Goal: Information Seeking & Learning: Learn about a topic

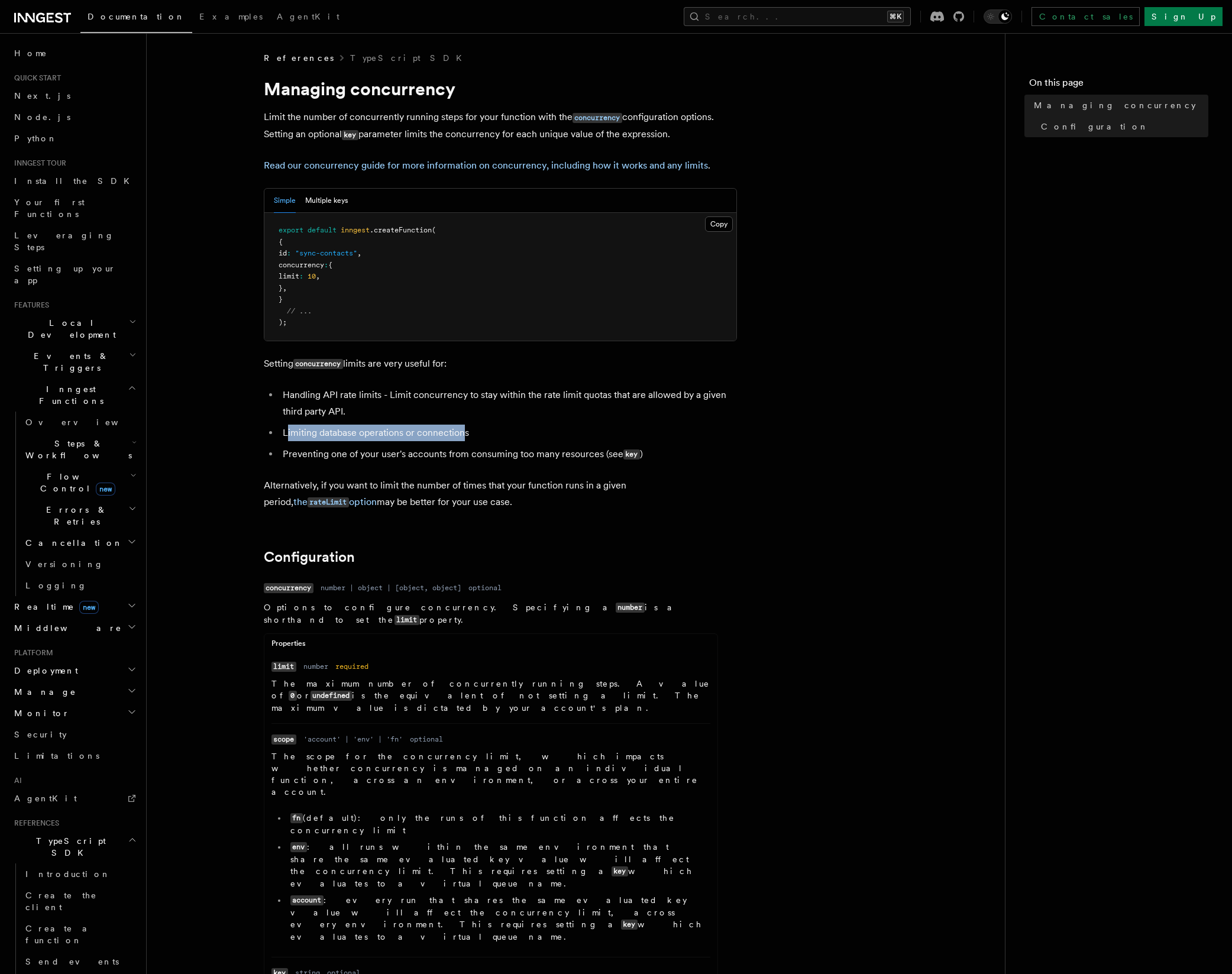
drag, startPoint x: 285, startPoint y: 432, endPoint x: 473, endPoint y: 436, distance: 188.0
click at [462, 433] on li "Limiting database operations or connections" at bounding box center [508, 432] width 458 height 17
click at [510, 433] on li "Limiting database operations or connections" at bounding box center [508, 432] width 458 height 17
drag, startPoint x: 269, startPoint y: 455, endPoint x: 536, endPoint y: 451, distance: 267.0
click at [536, 451] on ul "Handling API rate limits - Limit concurrency to stay within the rate limit quot…" at bounding box center [500, 424] width 473 height 76
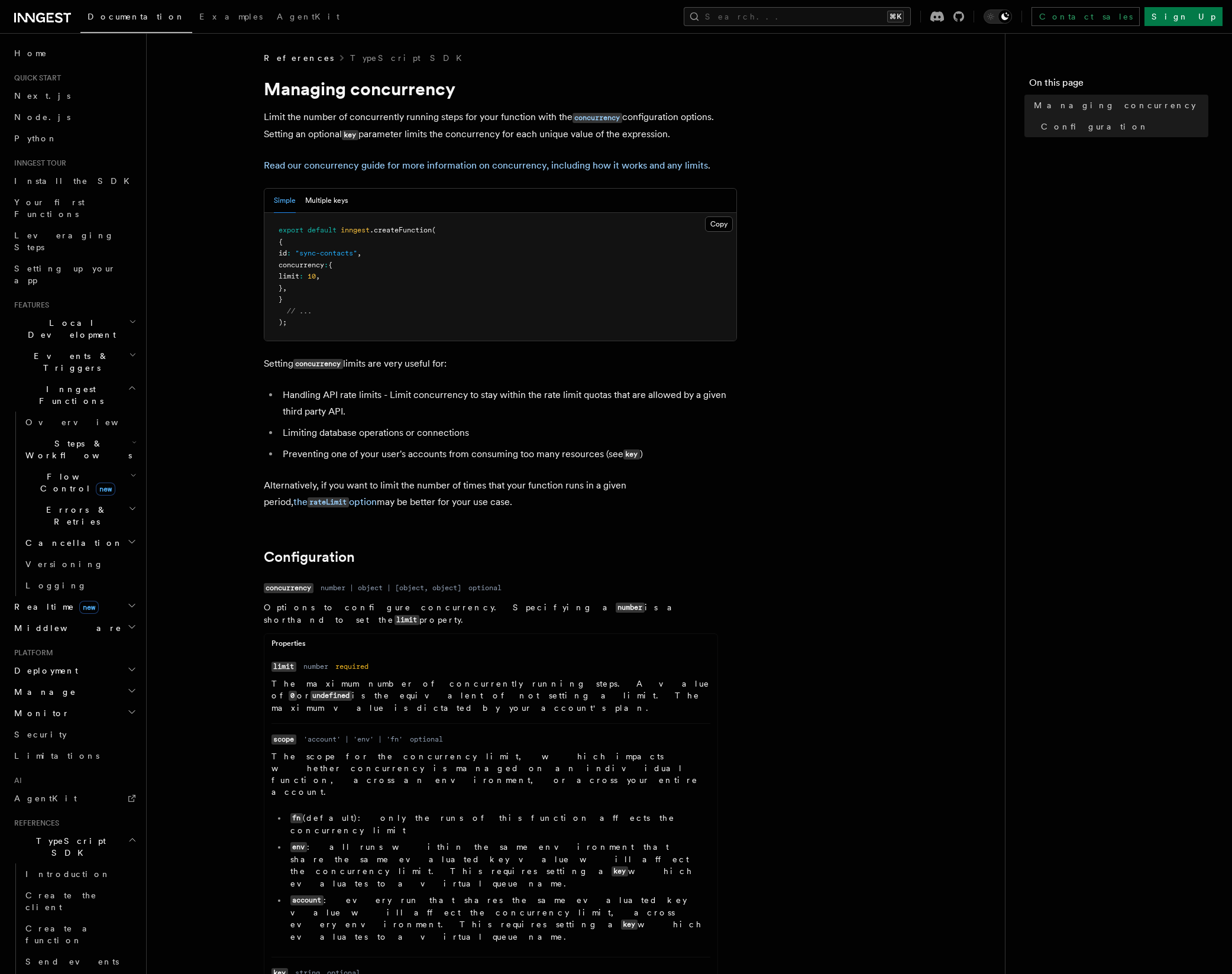
click at [726, 433] on li "Limiting database operations or connections" at bounding box center [508, 432] width 458 height 17
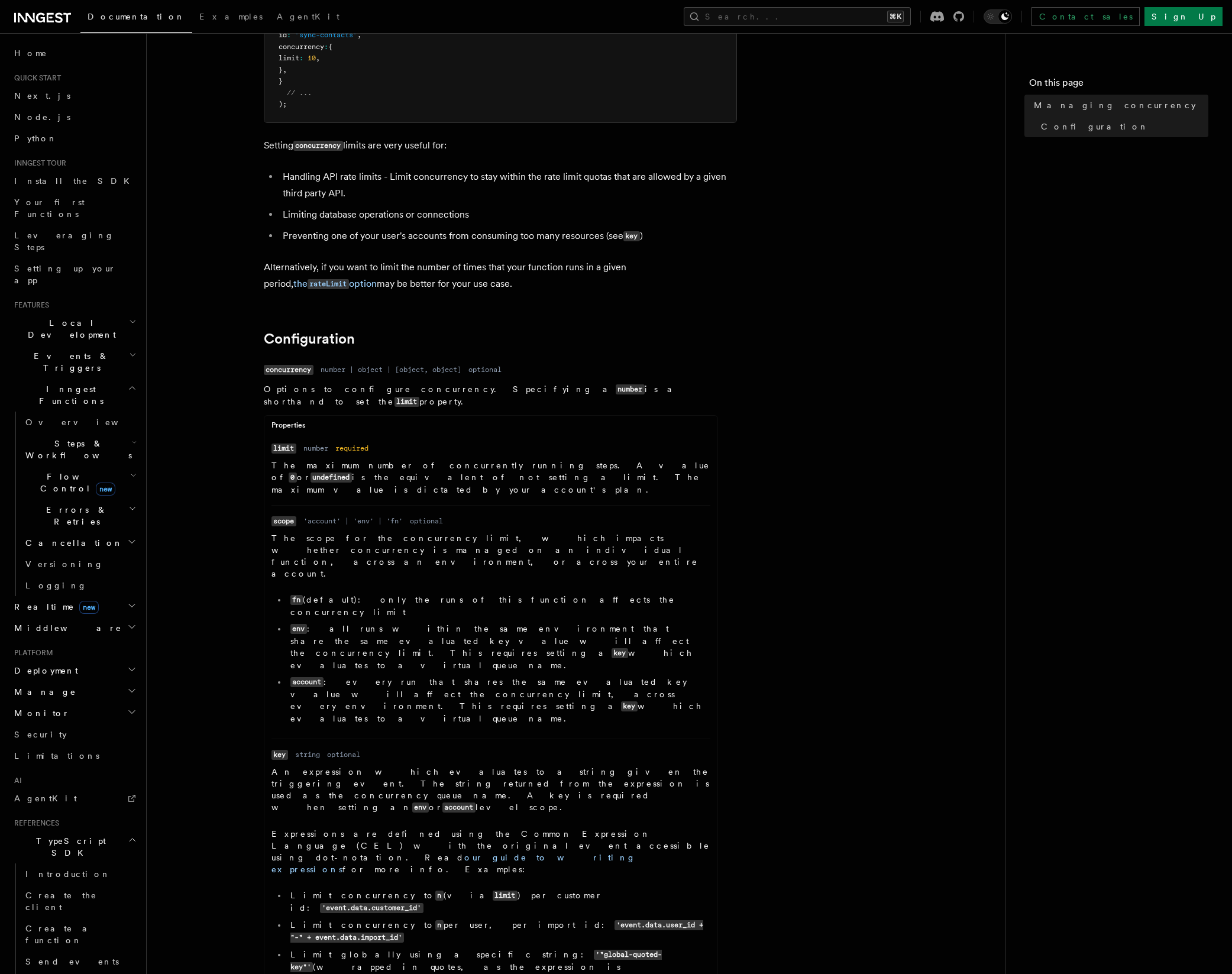
scroll to position [230, 0]
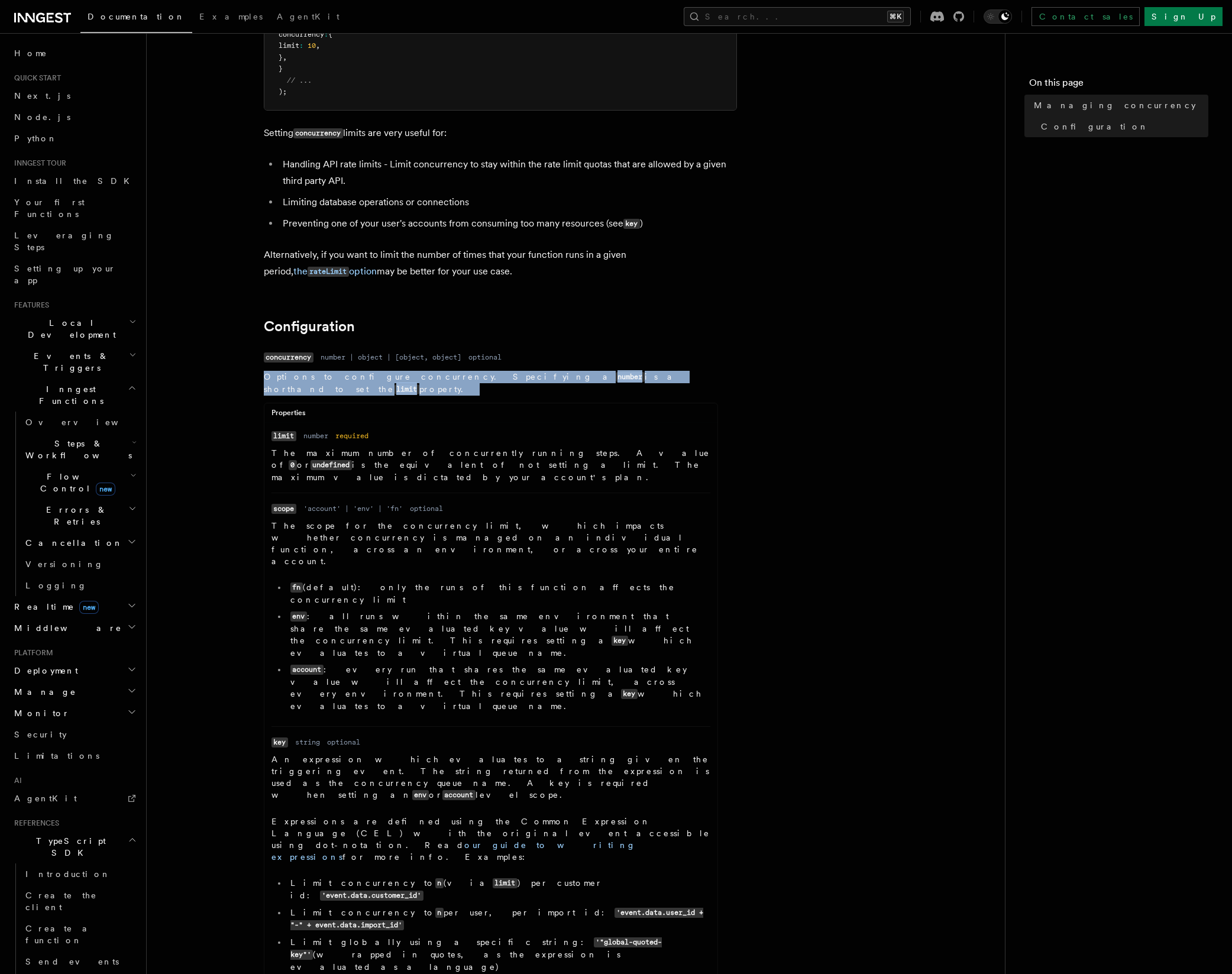
drag, startPoint x: 260, startPoint y: 384, endPoint x: 674, endPoint y: 386, distance: 414.0
click at [673, 386] on article "References TypeScript SDK Managing concurrency Limit the number of concurrently…" at bounding box center [576, 585] width 820 height 1529
click at [799, 391] on article "References TypeScript SDK Managing concurrency Limit the number of concurrently…" at bounding box center [576, 585] width 820 height 1529
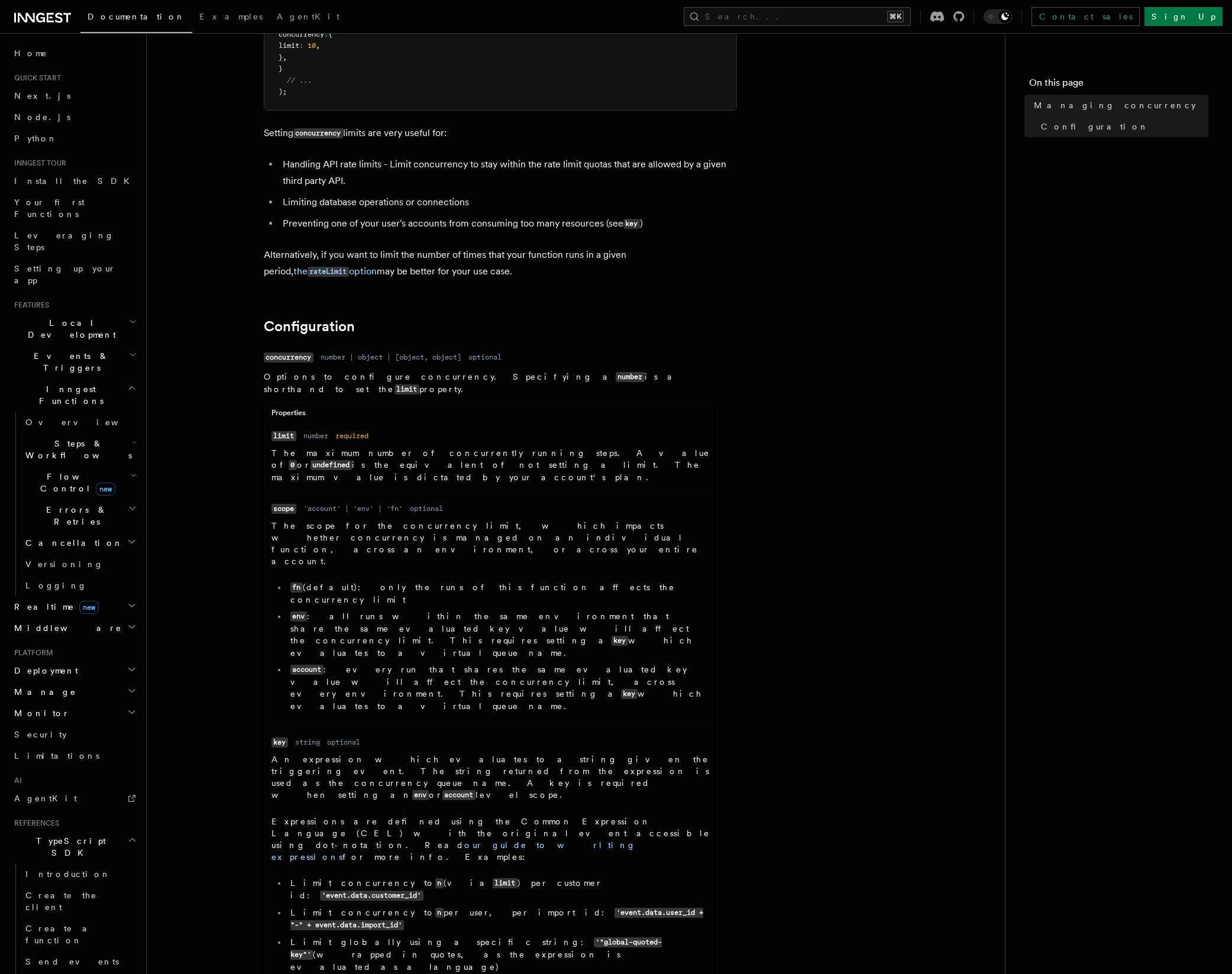
scroll to position [417, 0]
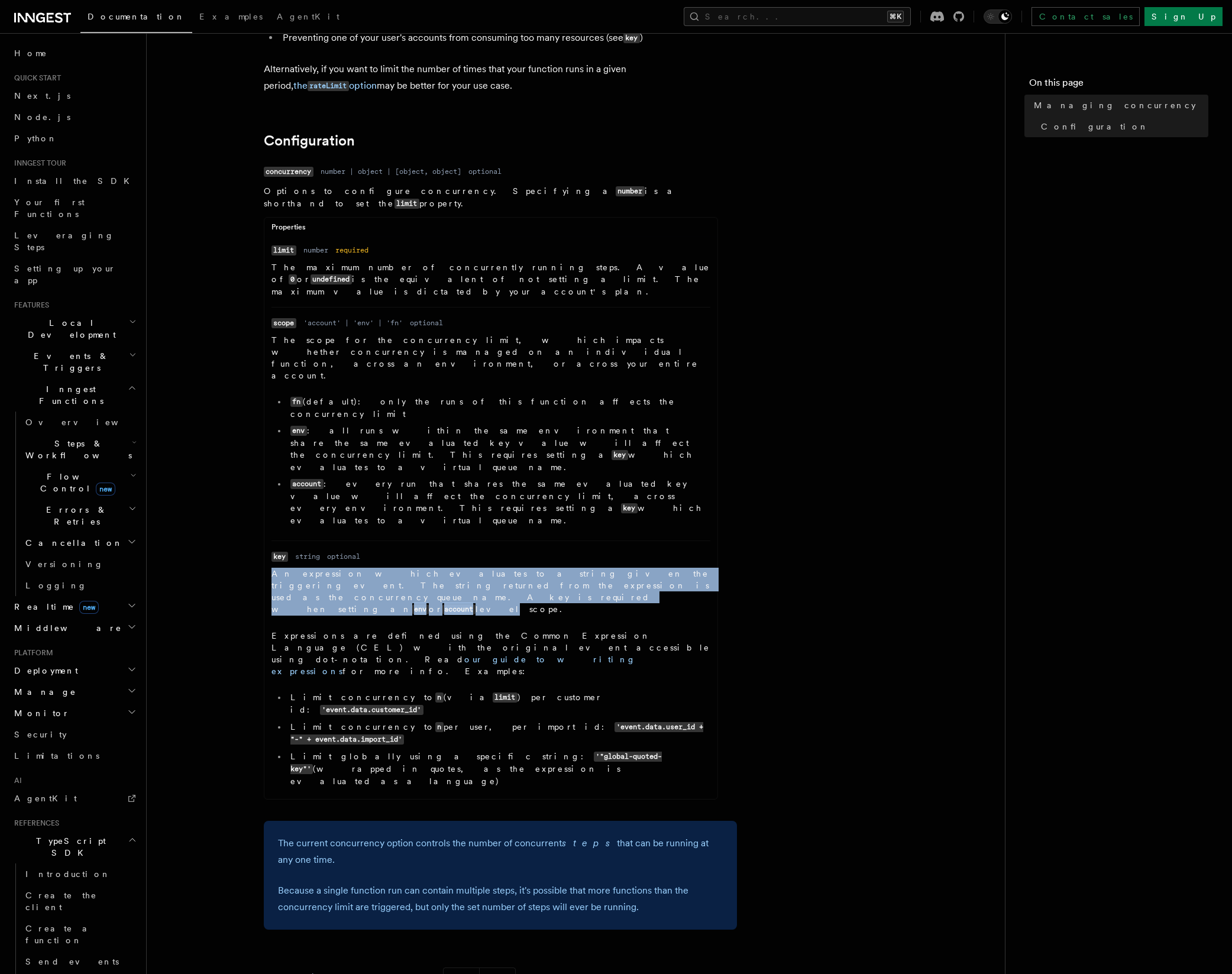
drag, startPoint x: 272, startPoint y: 469, endPoint x: 749, endPoint y: 494, distance: 477.7
click at [586, 568] on p "An expression which evaluates to a string given the triggering event. The strin…" at bounding box center [491, 592] width 439 height 48
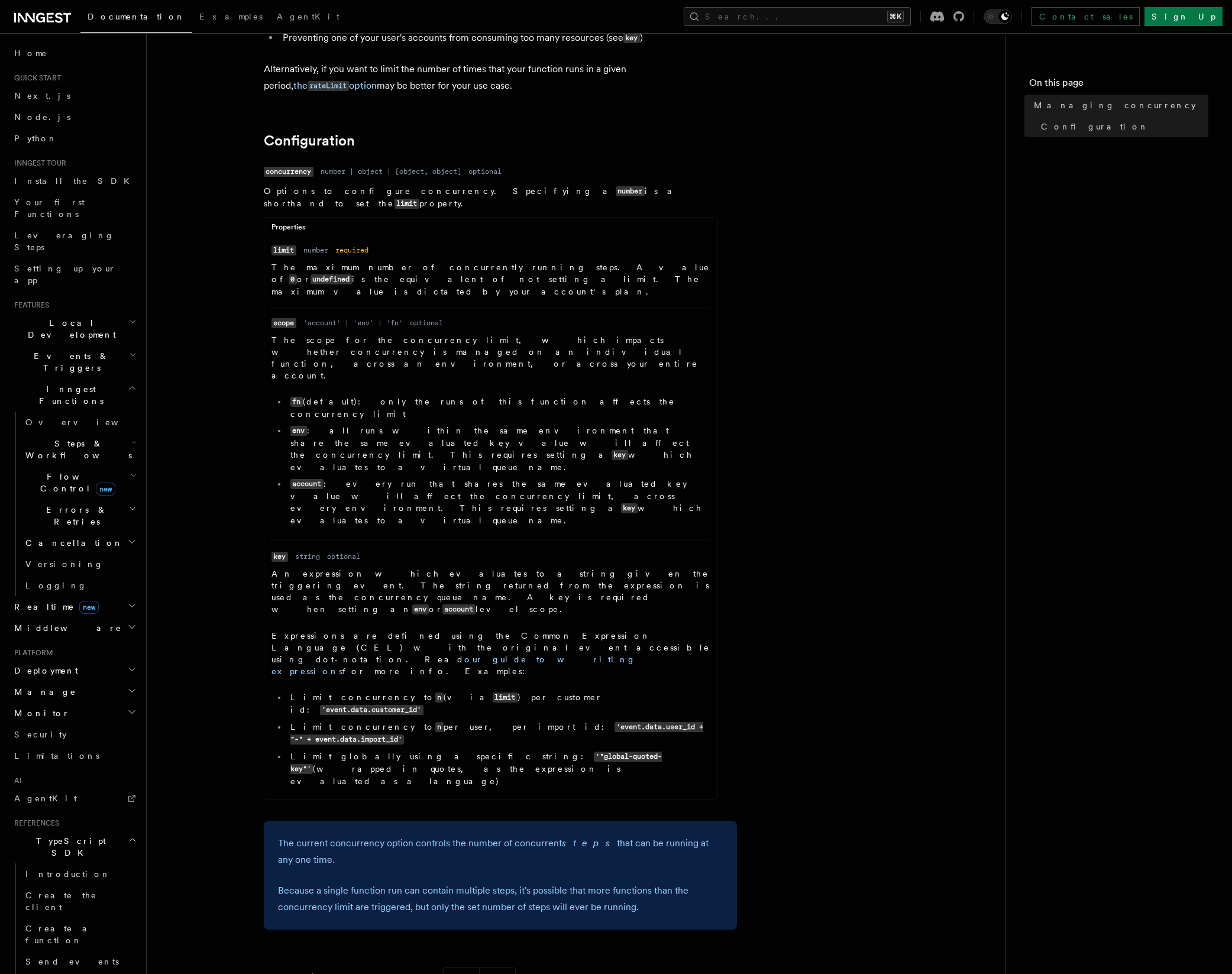
click at [749, 494] on article "References TypeScript SDK Managing concurrency Limit the number of concurrently…" at bounding box center [576, 400] width 820 height 1529
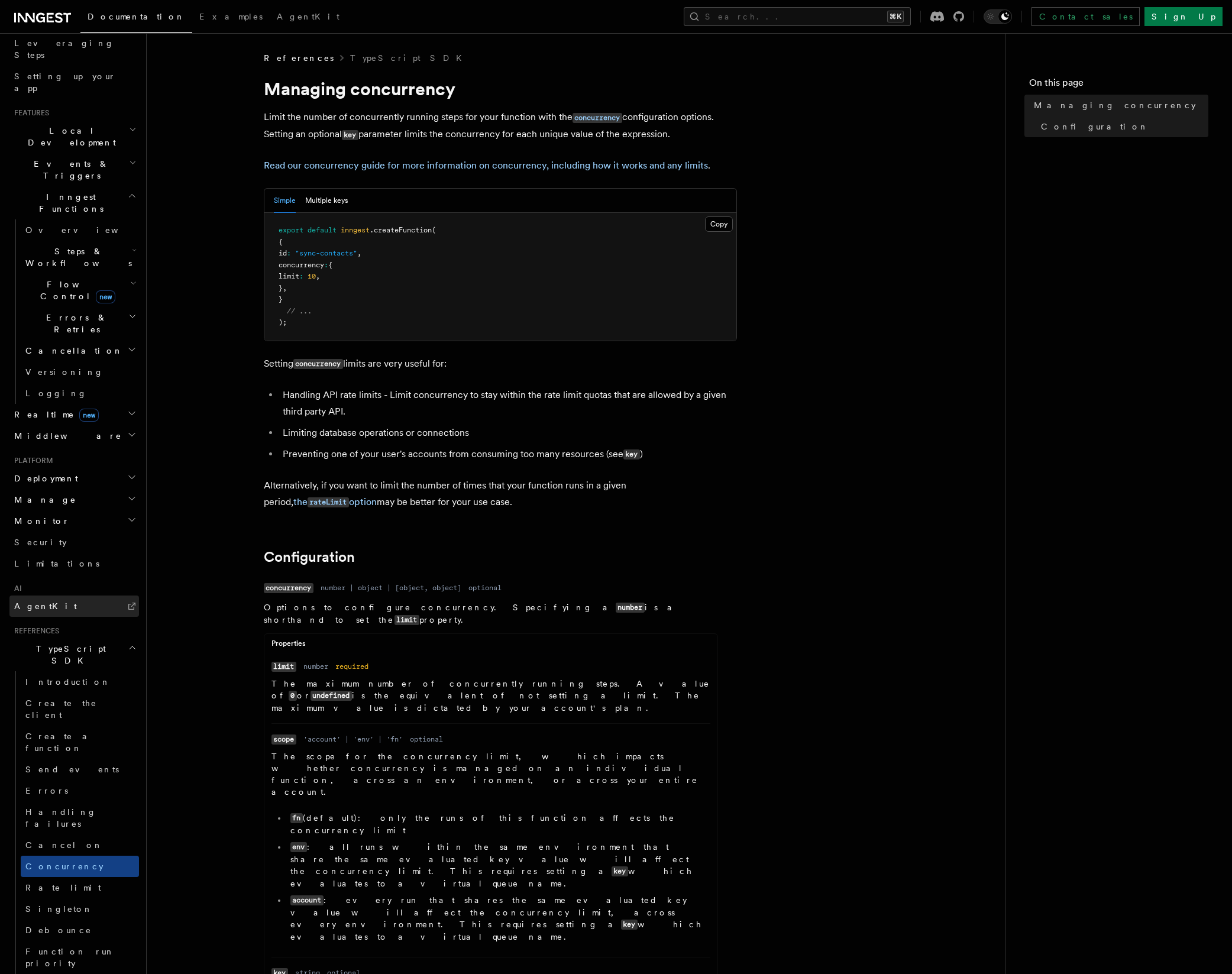
scroll to position [61, 0]
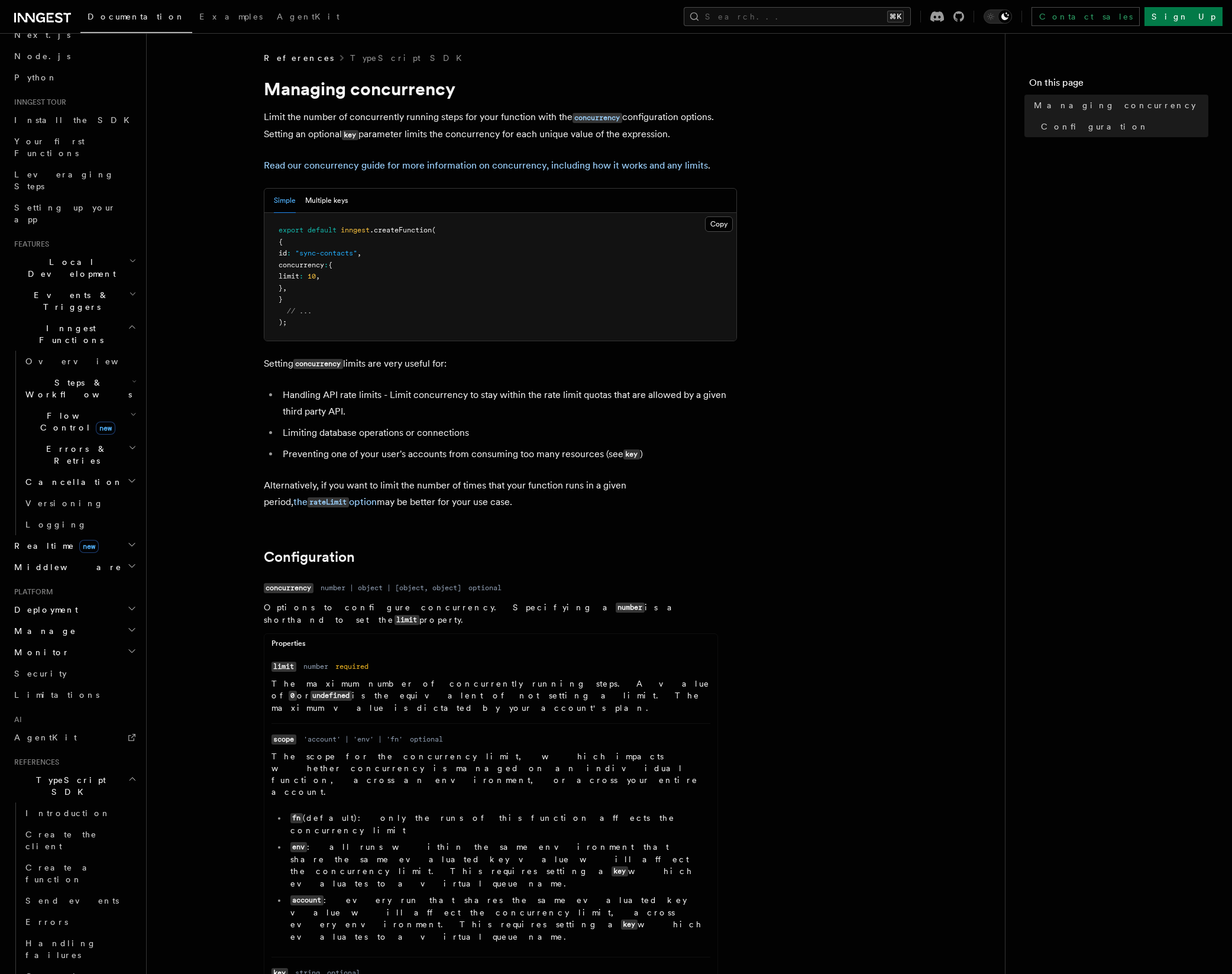
click at [52, 289] on span "Events & Triggers" at bounding box center [69, 301] width 120 height 24
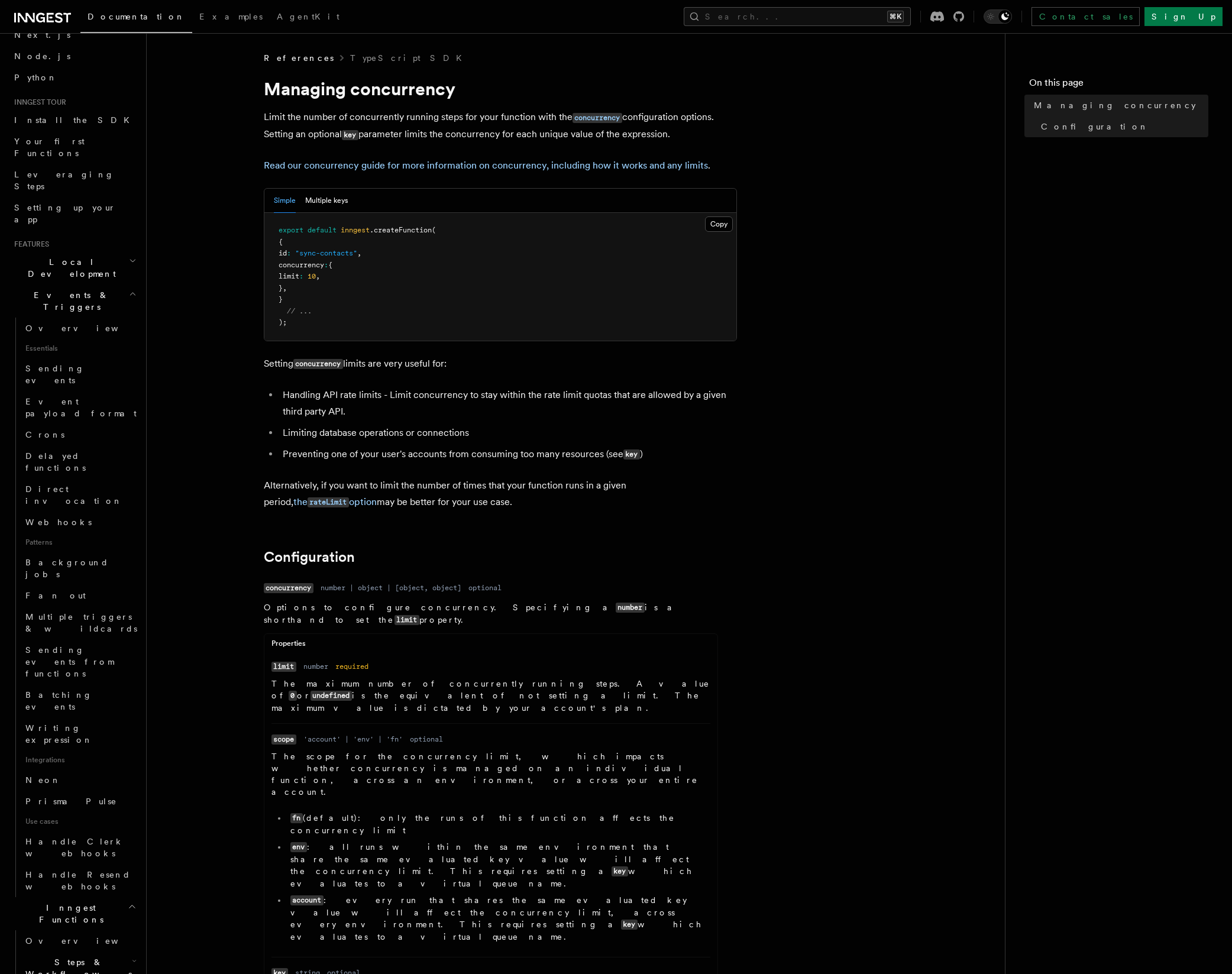
click at [74, 256] on span "Local Development" at bounding box center [69, 268] width 120 height 24
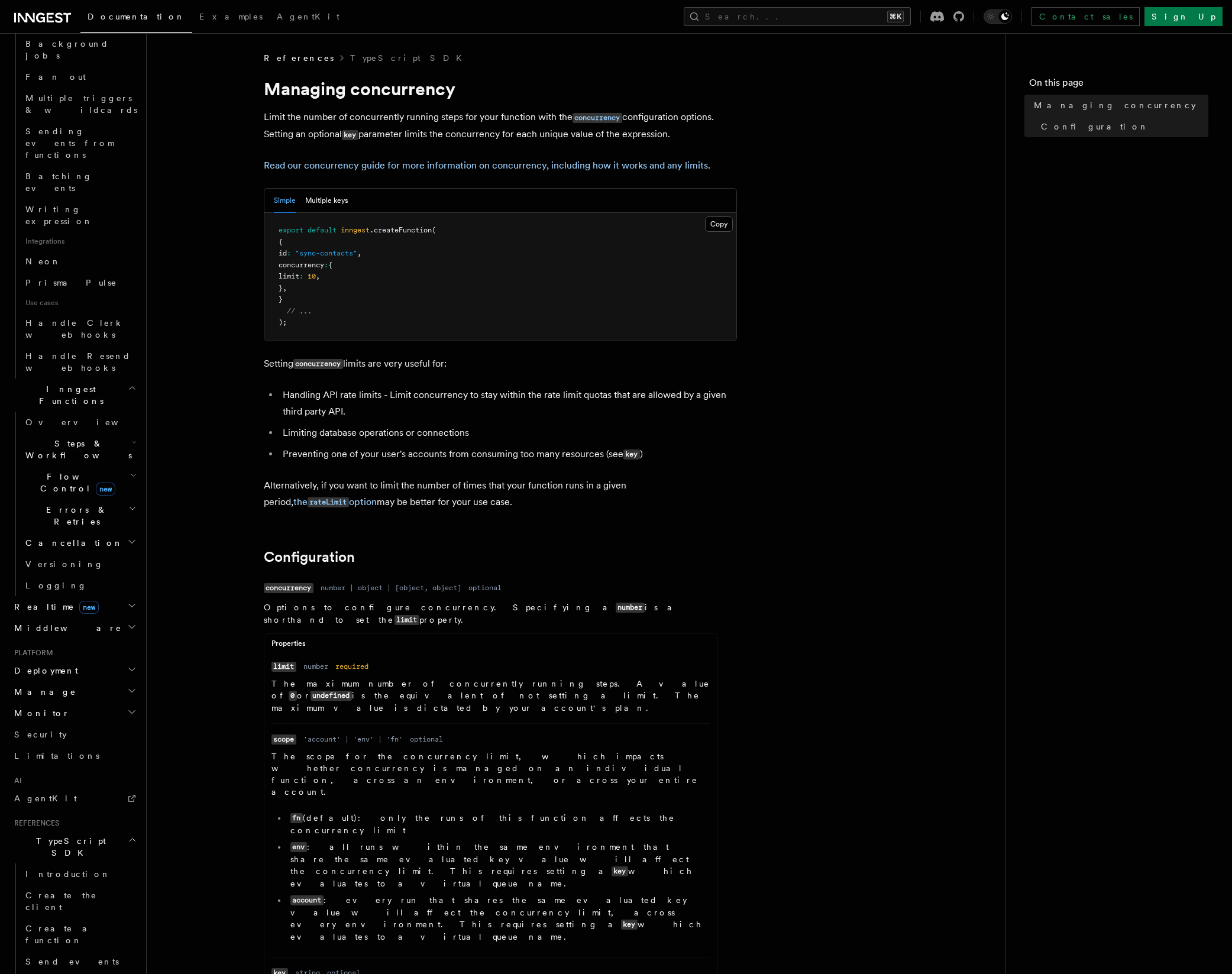
scroll to position [646, 0]
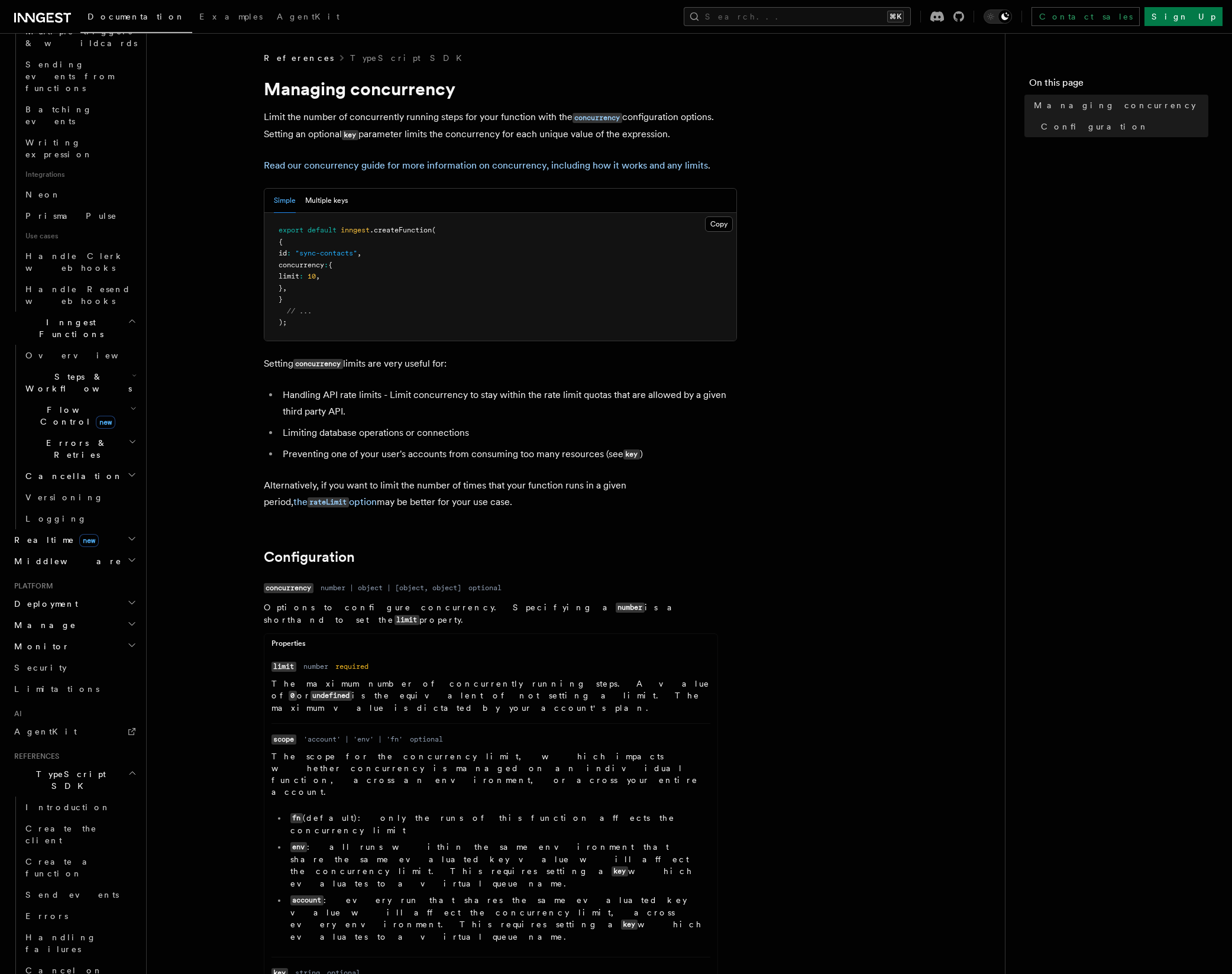
click at [62, 973] on span "Concurrency" at bounding box center [64, 991] width 78 height 10
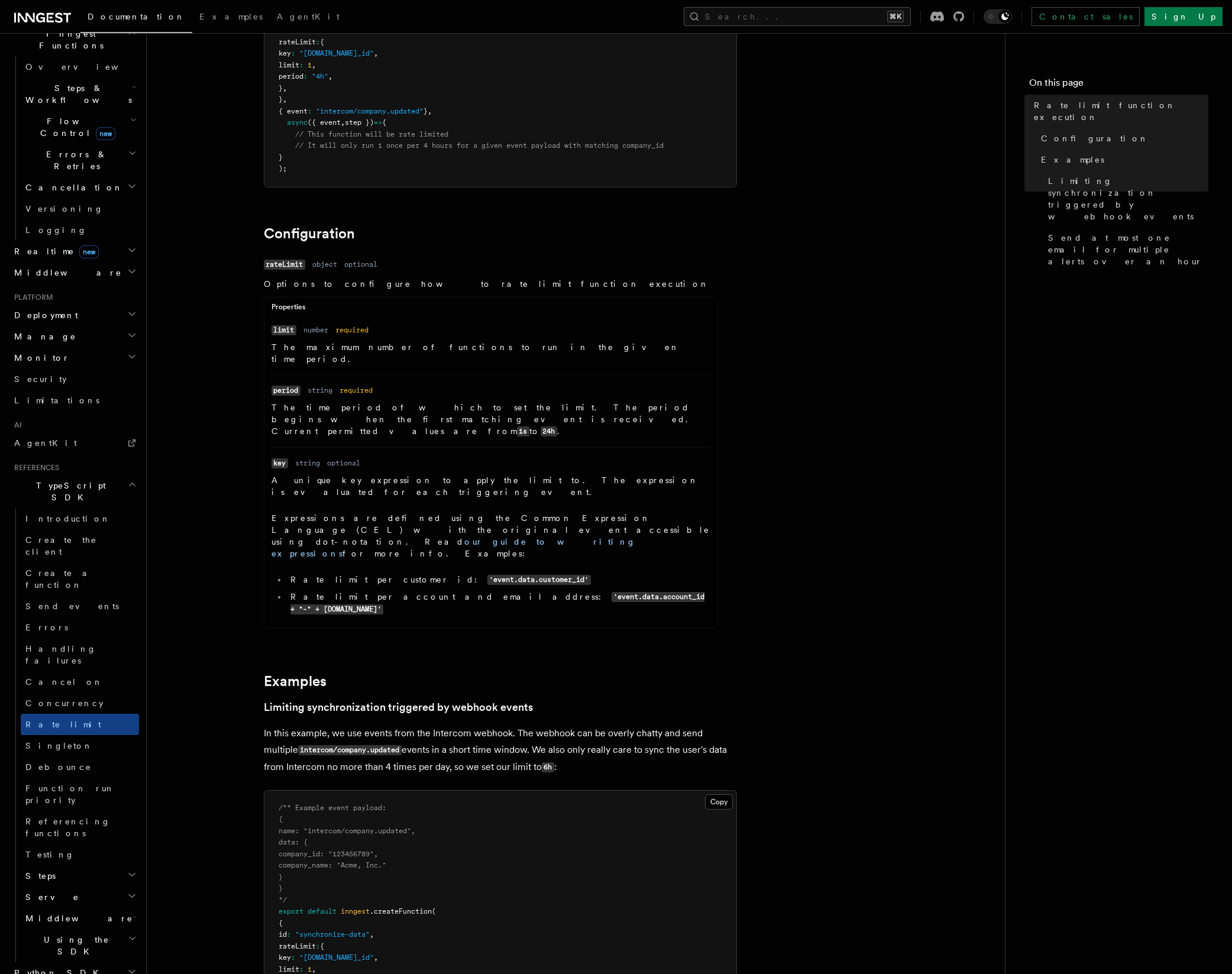
scroll to position [192, 0]
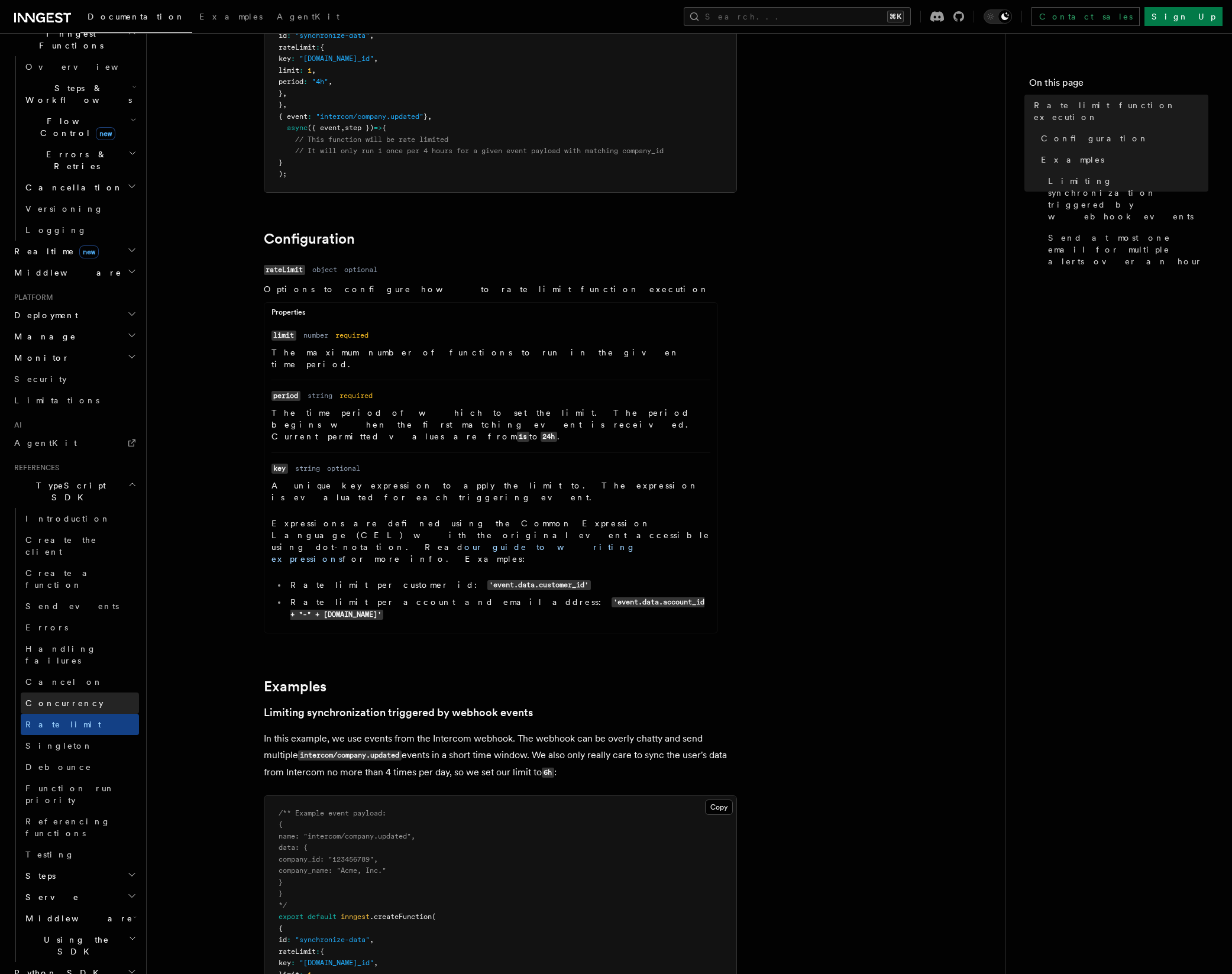
click at [65, 698] on span "Concurrency" at bounding box center [64, 703] width 78 height 10
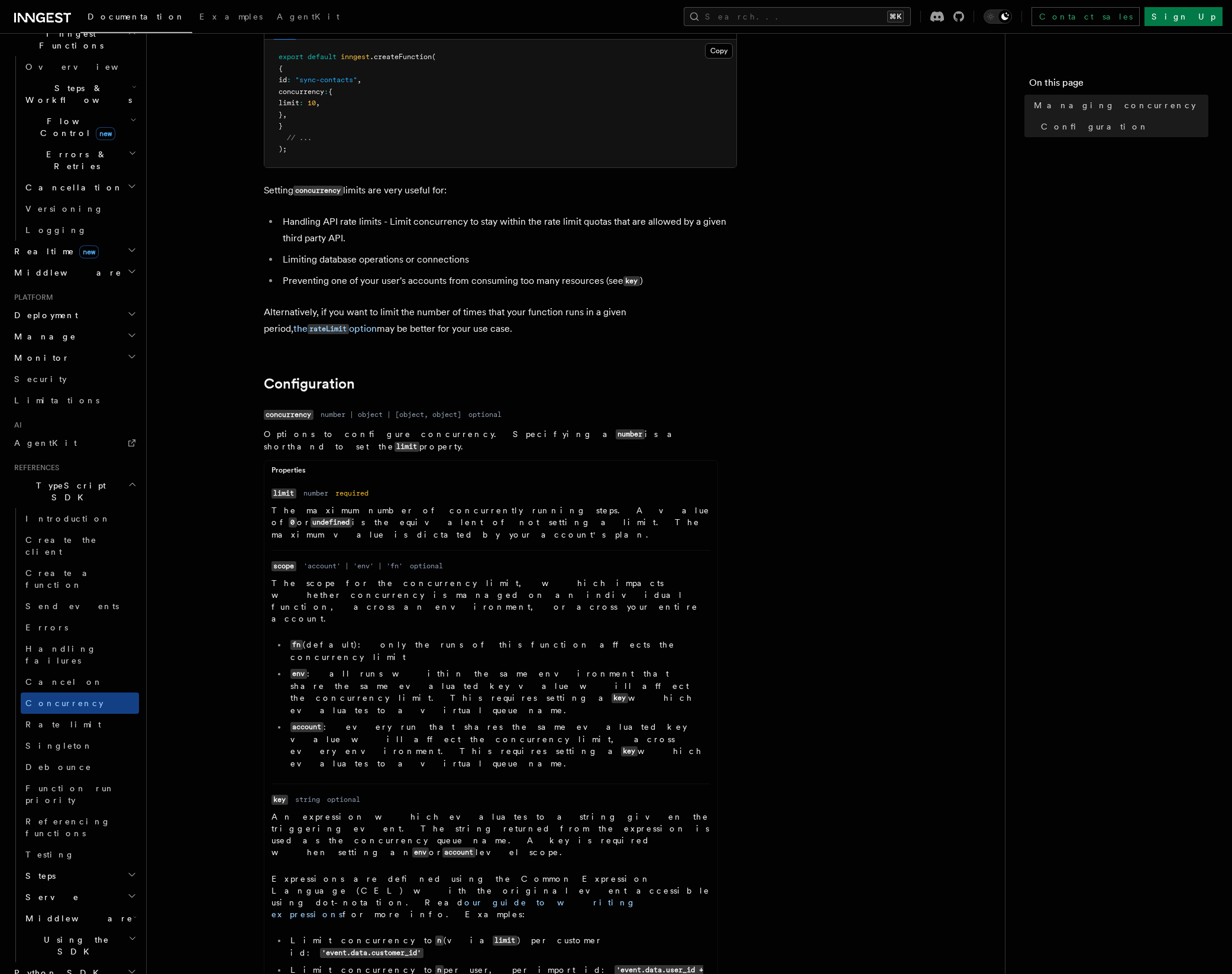
scroll to position [306, 0]
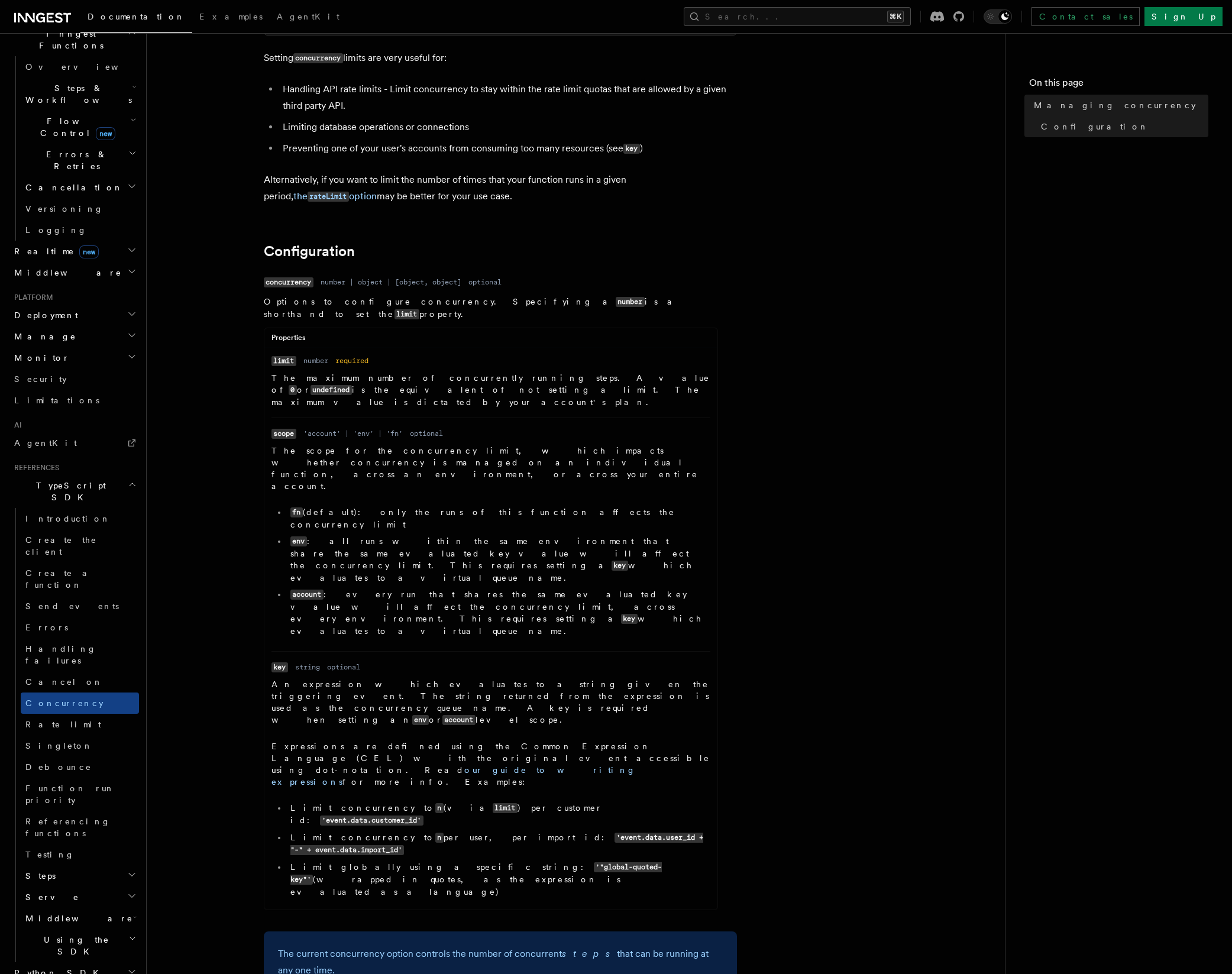
drag, startPoint x: 657, startPoint y: 828, endPoint x: 265, endPoint y: 797, distance: 393.2
click at [268, 931] on div "The current concurrency option controls the number of concurrent steps that can…" at bounding box center [500, 985] width 473 height 108
click at [513, 945] on p "The current concurrency option controls the number of concurrent steps that can…" at bounding box center [500, 962] width 445 height 33
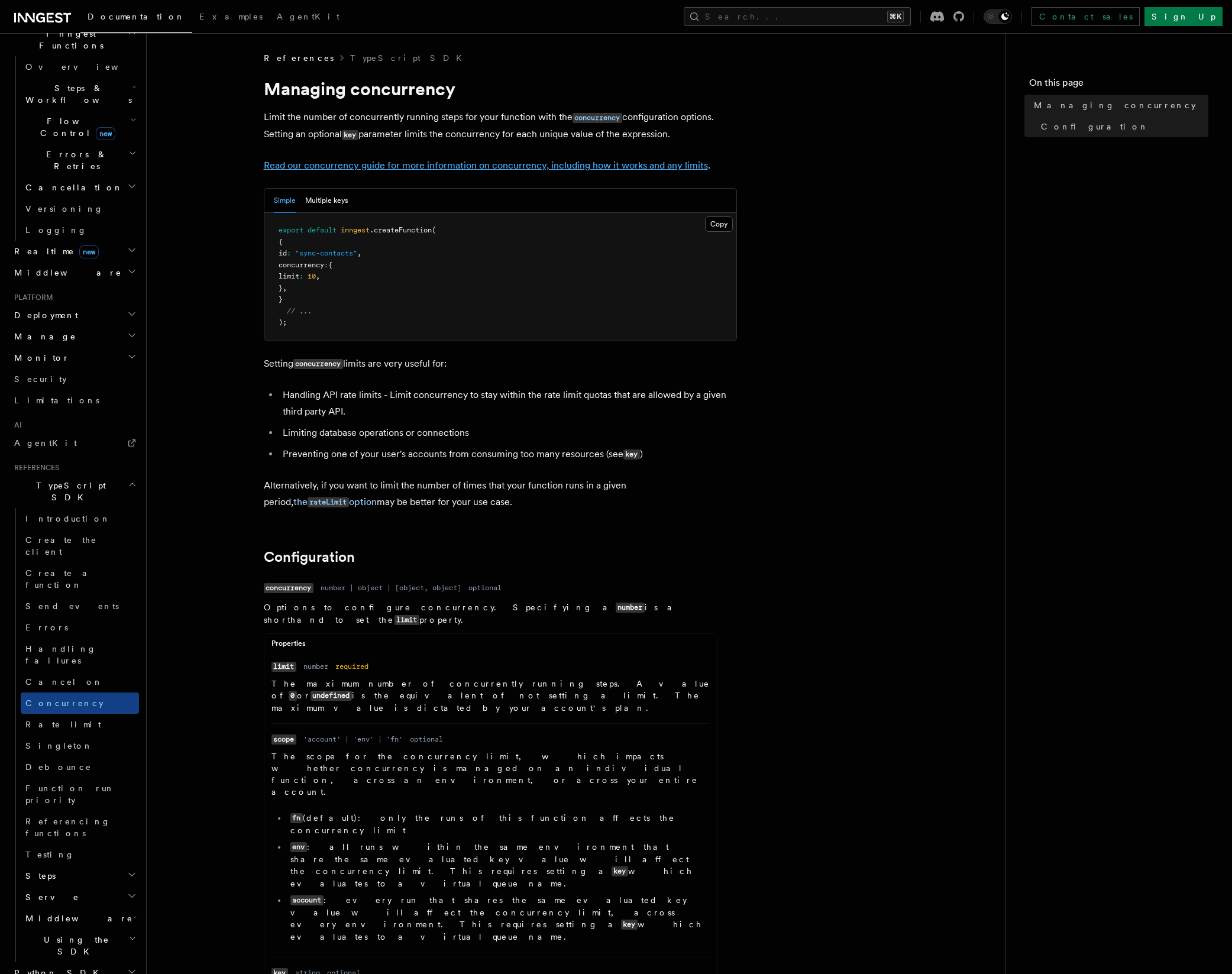
click at [379, 166] on link "Read our concurrency guide for more information on concurrency, including how i…" at bounding box center [485, 166] width 444 height 11
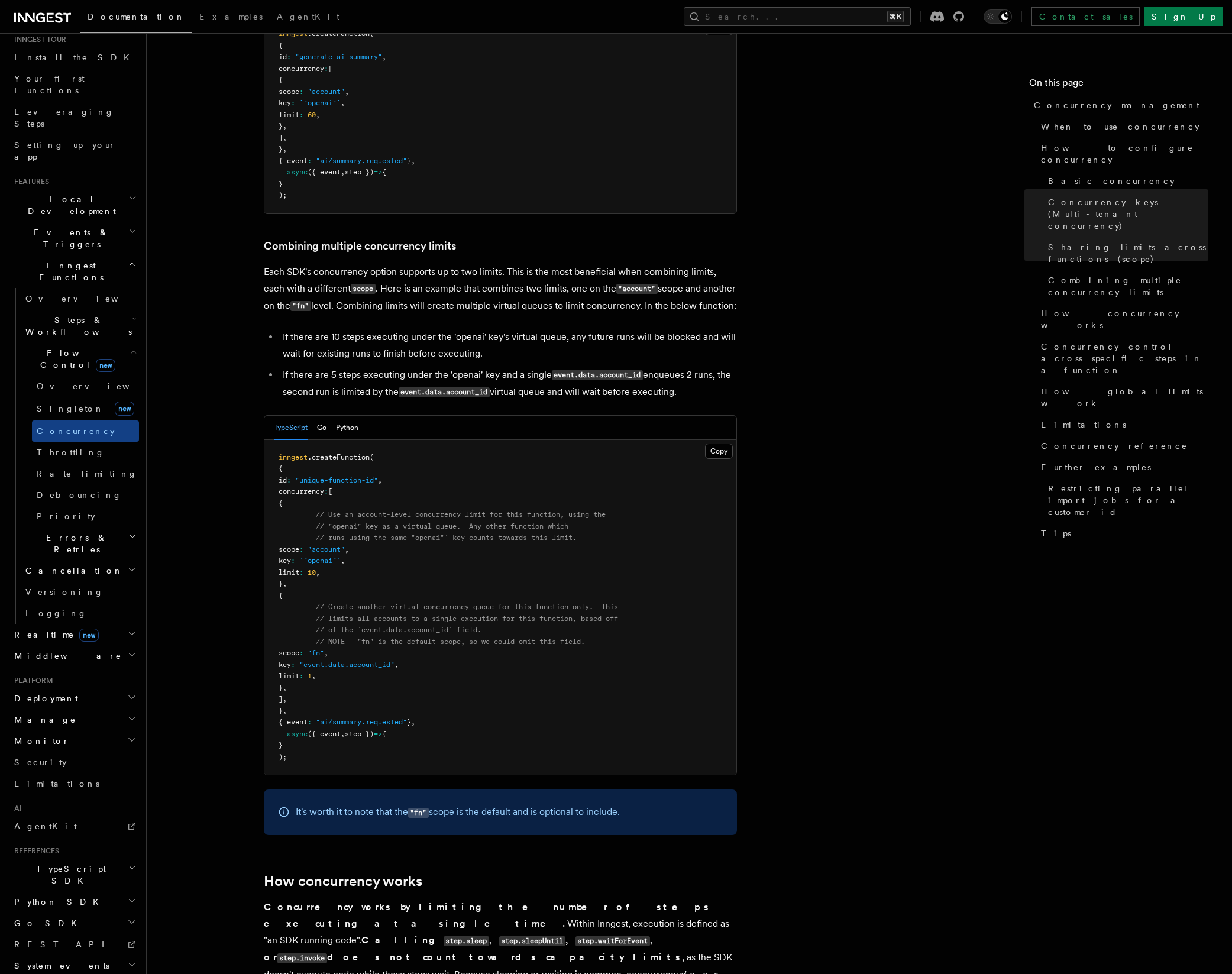
scroll to position [1659, 0]
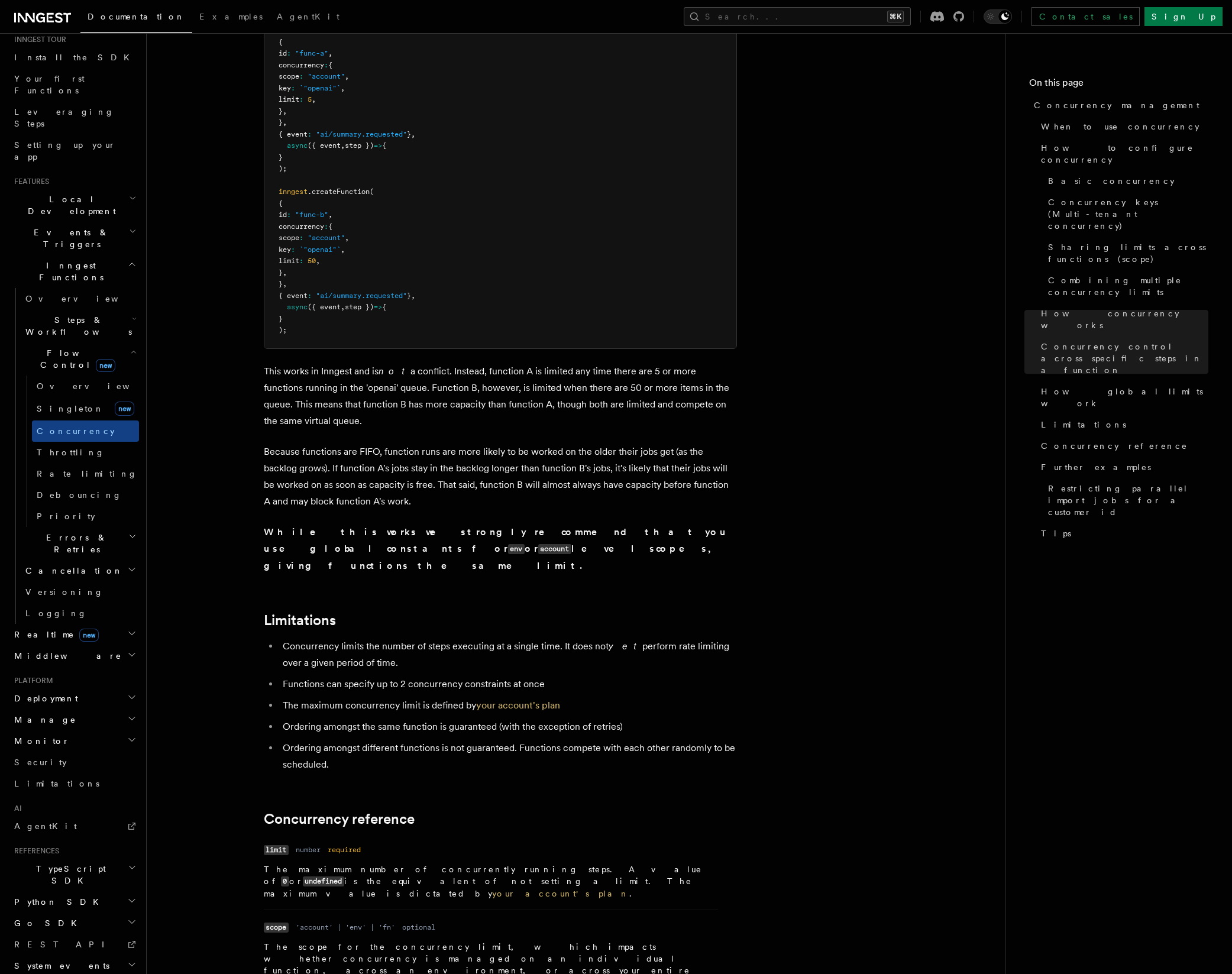
scroll to position [3653, 0]
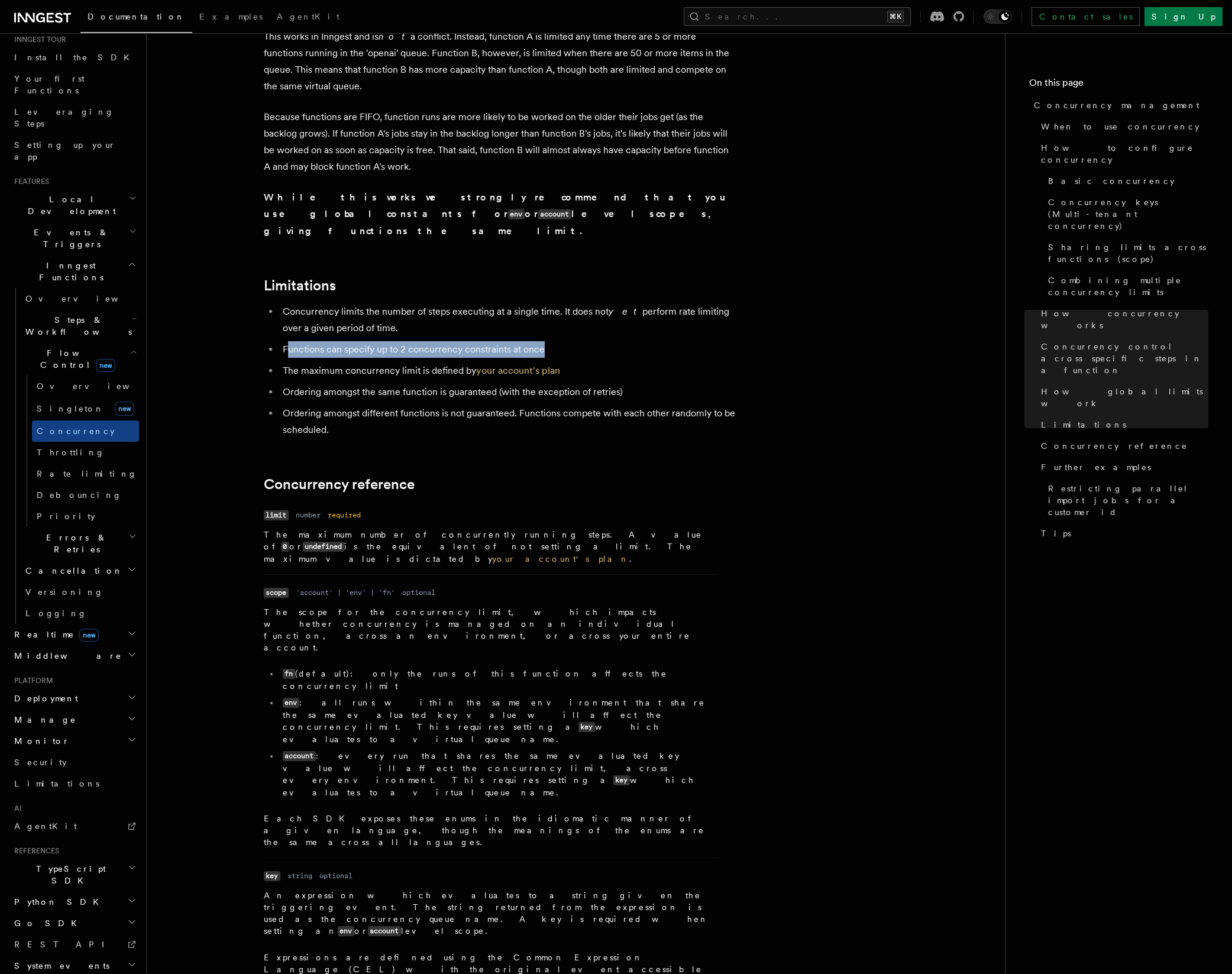
drag, startPoint x: 286, startPoint y: 242, endPoint x: 568, endPoint y: 234, distance: 282.1
click at [568, 341] on li "Functions can specify up to 2 concurrency constraints at once" at bounding box center [508, 349] width 458 height 17
click at [711, 584] on dl "Name scope Type 'account' | 'env' | 'fn' Required optional Description The scop…" at bounding box center [491, 716] width 454 height 264
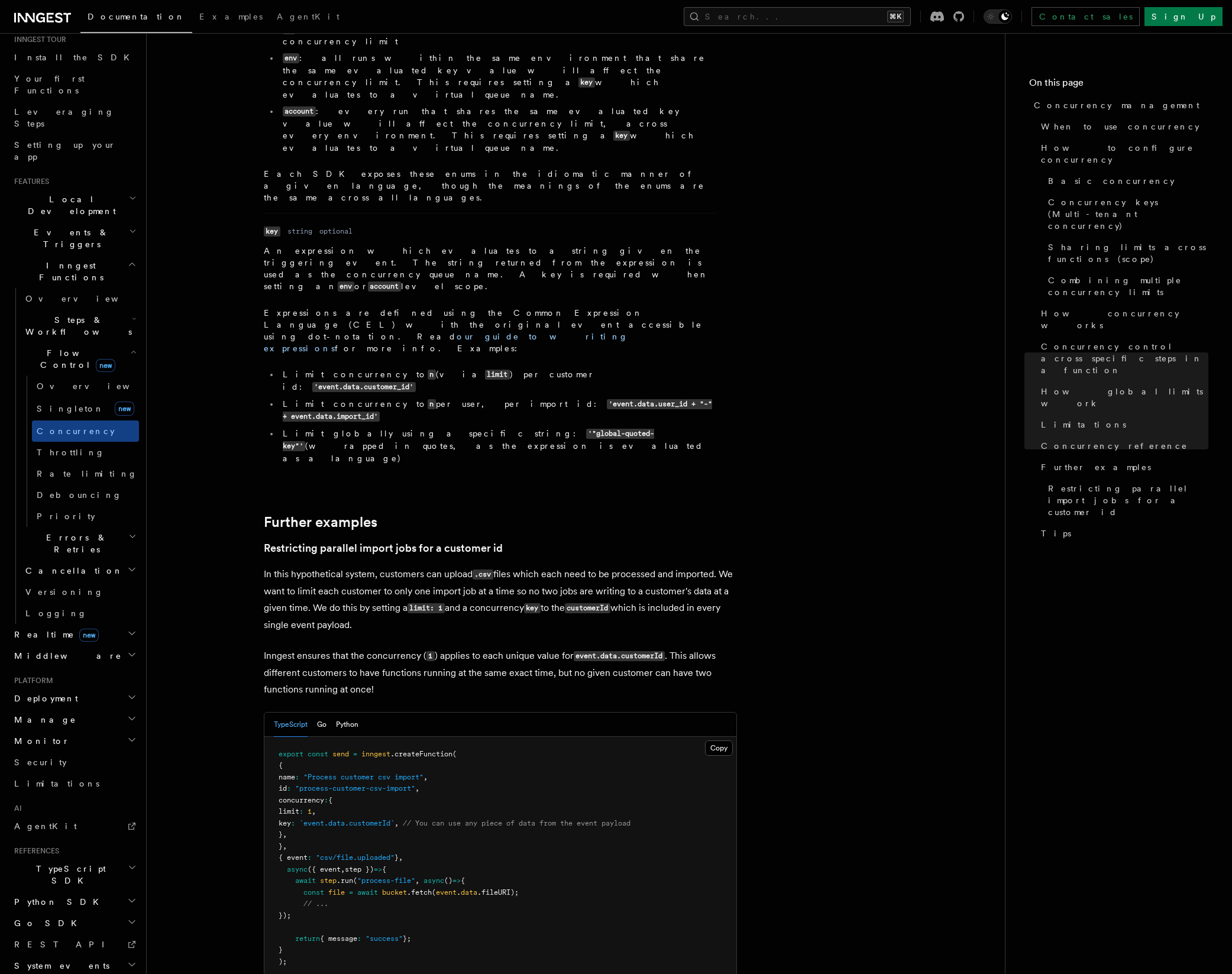
scroll to position [4316, 0]
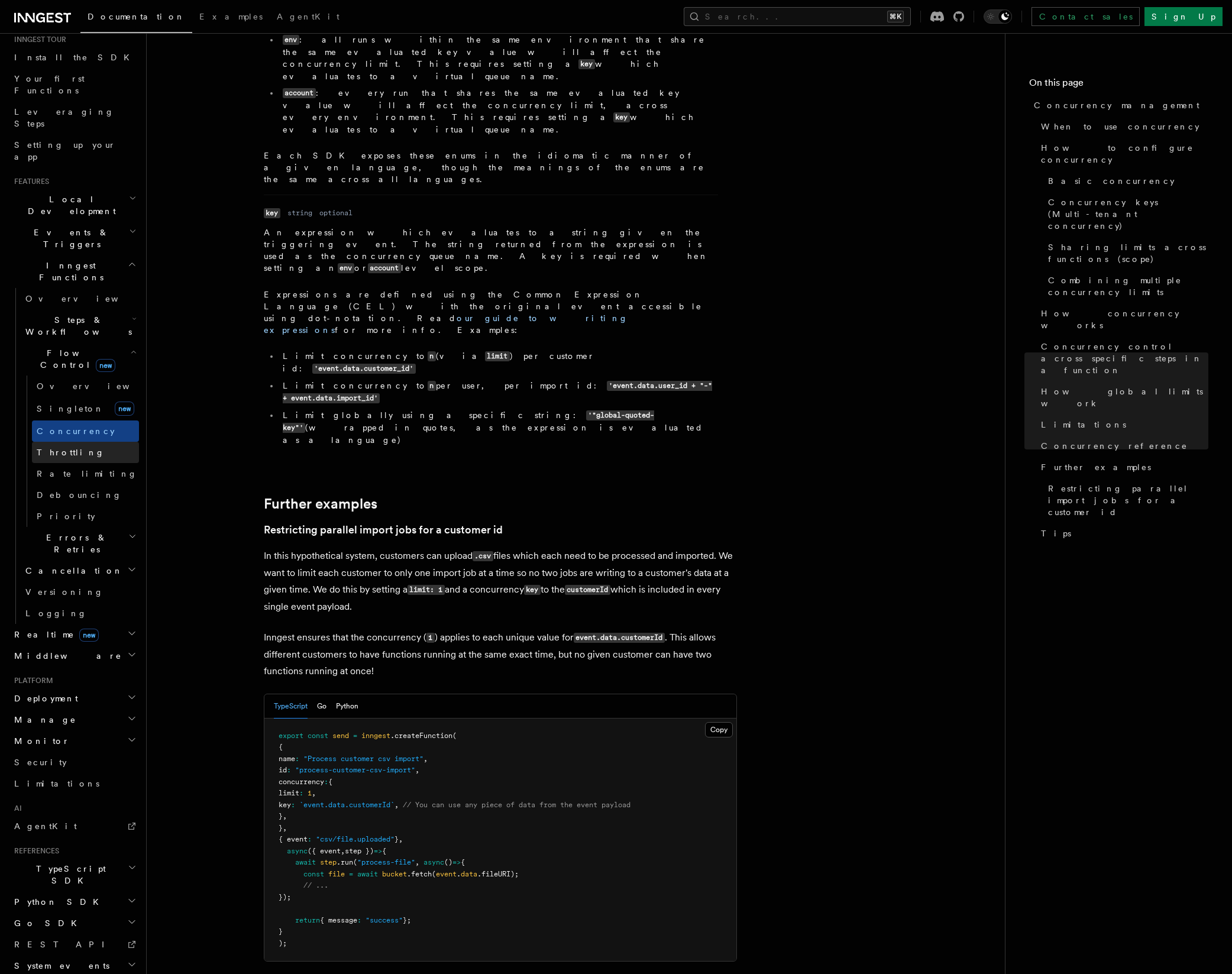
click at [82, 442] on link "Throttling" at bounding box center [85, 452] width 107 height 21
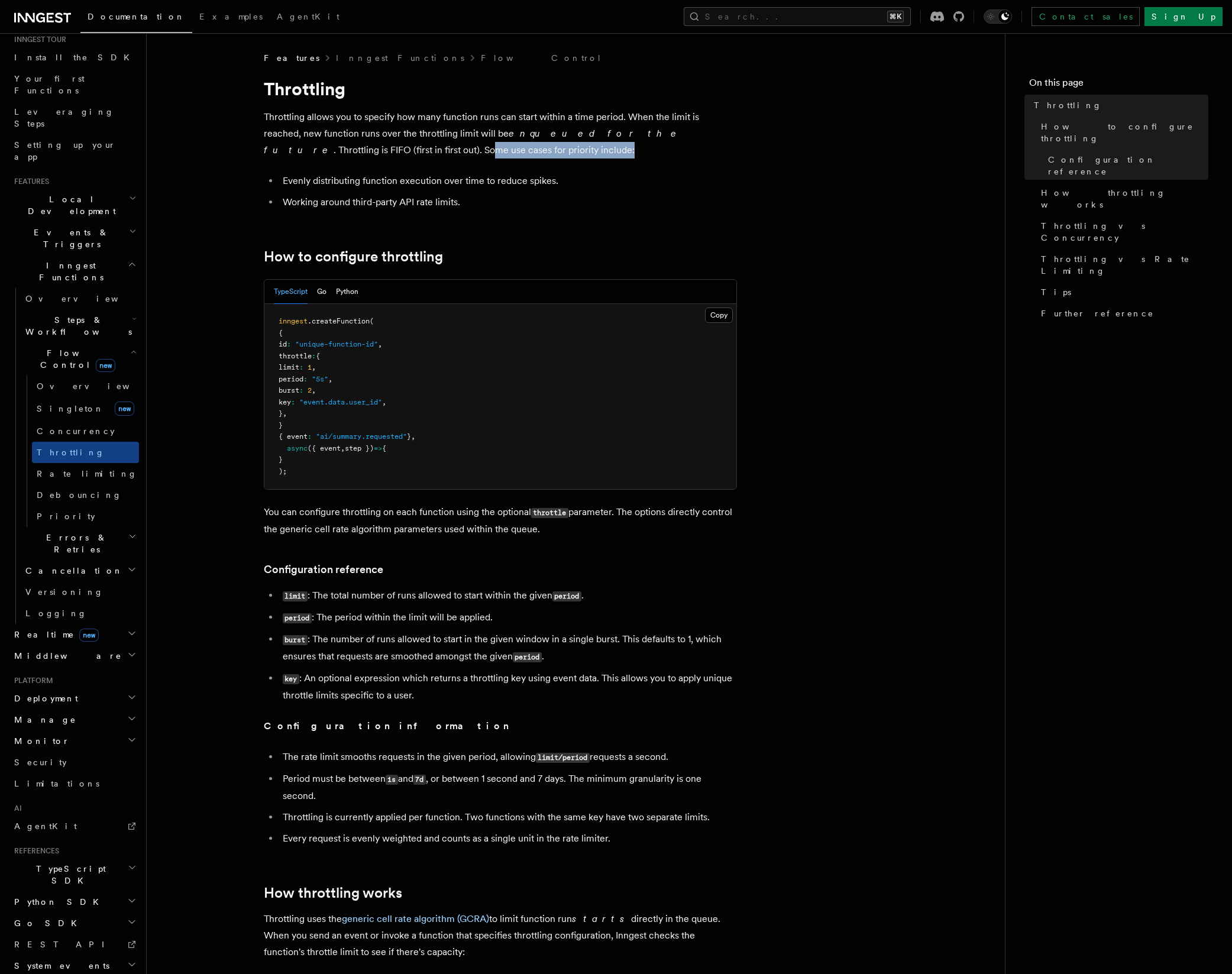
drag, startPoint x: 275, startPoint y: 154, endPoint x: 443, endPoint y: 150, distance: 168.0
click at [416, 150] on p "Throttling allows you to specify how many function runs can start within a time…" at bounding box center [500, 133] width 473 height 50
click at [487, 149] on p "Throttling allows you to specify how many function runs can start within a time…" at bounding box center [500, 133] width 473 height 50
click at [742, 215] on article "Features Inngest Functions Flow Control Throttling Throttling allows you to spe…" at bounding box center [576, 956] width 820 height 1808
